Goal: Information Seeking & Learning: Learn about a topic

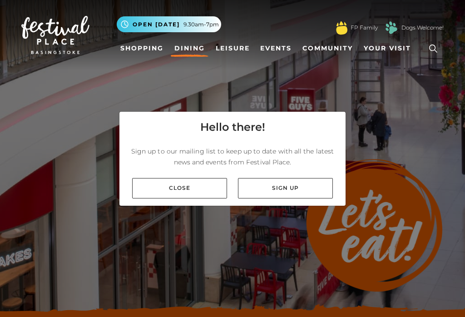
click at [192, 198] on link "Close" at bounding box center [179, 188] width 95 height 20
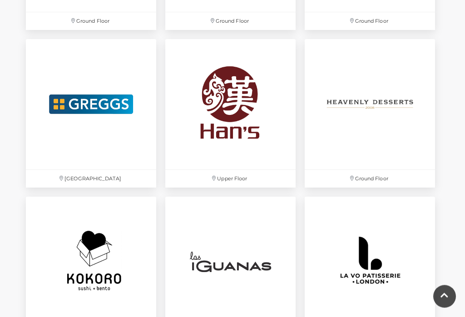
scroll to position [1667, 0]
click at [391, 102] on img at bounding box center [370, 104] width 130 height 130
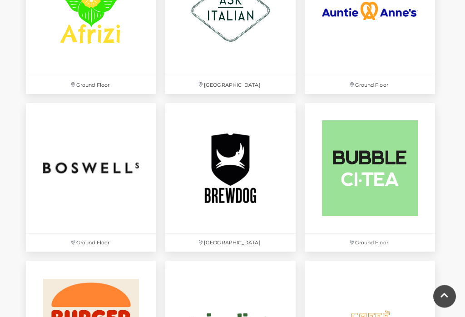
scroll to position [629, 0]
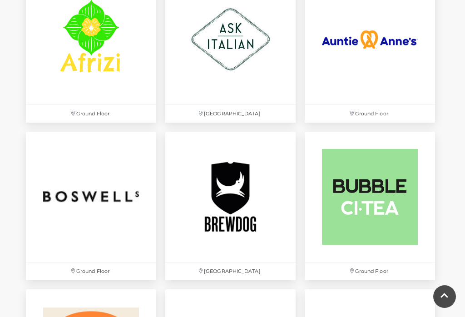
click at [394, 45] on img at bounding box center [370, 39] width 130 height 130
click at [380, 181] on img at bounding box center [370, 197] width 130 height 130
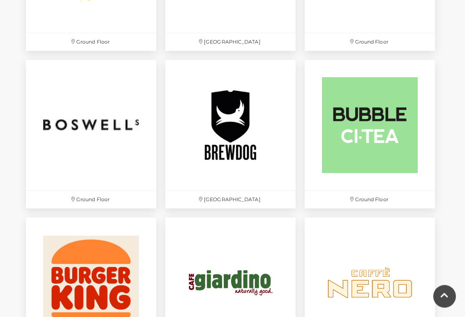
scroll to position [719, 0]
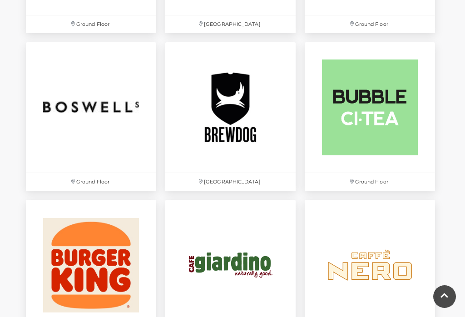
click at [67, 109] on img at bounding box center [91, 107] width 130 height 130
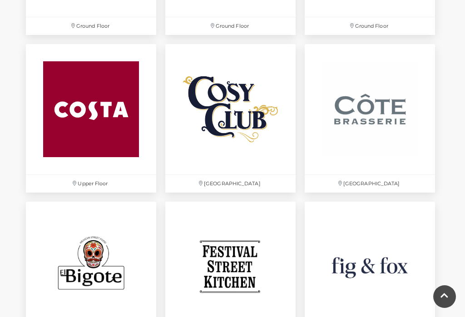
scroll to position [1200, 0]
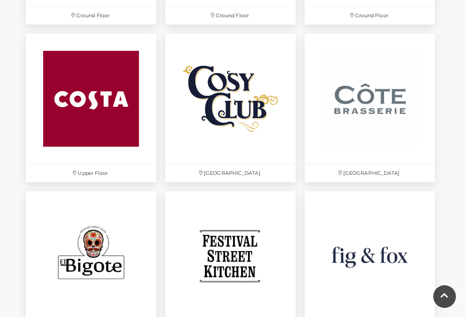
click at [245, 117] on img at bounding box center [230, 99] width 130 height 130
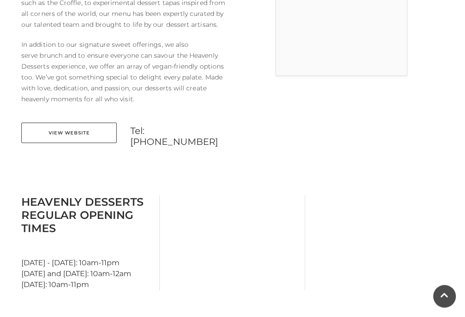
scroll to position [352, 0]
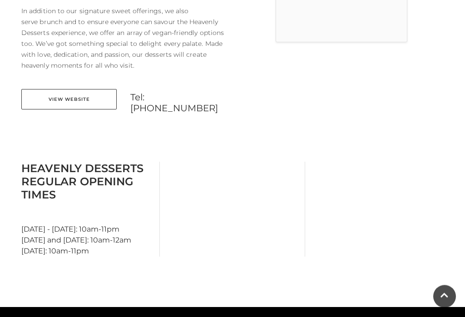
click at [66, 101] on link "View Website" at bounding box center [68, 99] width 95 height 20
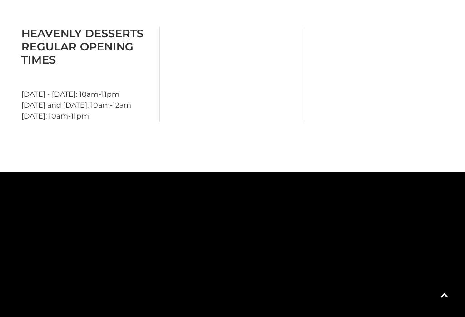
scroll to position [484, 0]
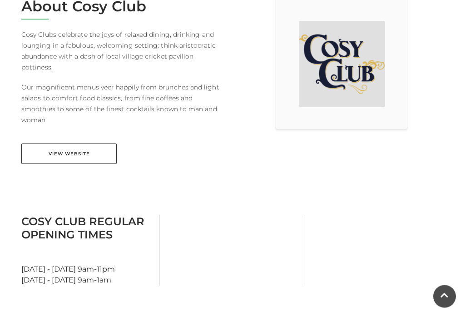
scroll to position [266, 0]
click at [57, 143] on link "View Website" at bounding box center [68, 153] width 95 height 20
